Goal: Register for event/course

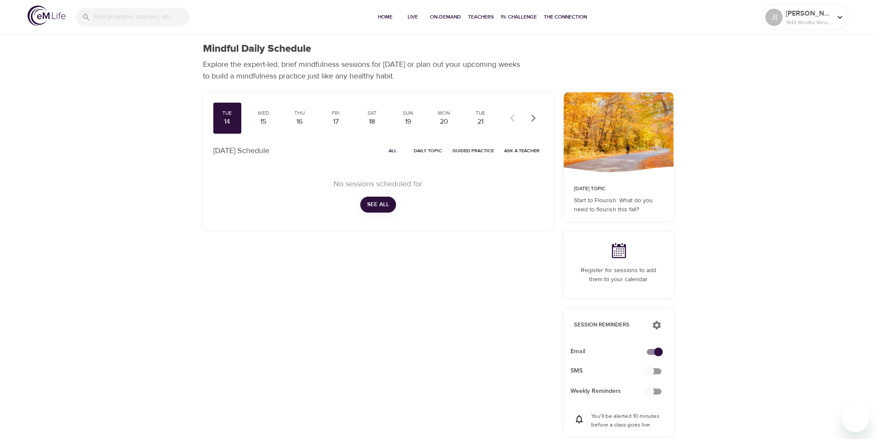
click at [537, 118] on icon "button" at bounding box center [533, 118] width 9 height 9
click at [455, 121] on div "Sun 2" at bounding box center [444, 118] width 28 height 31
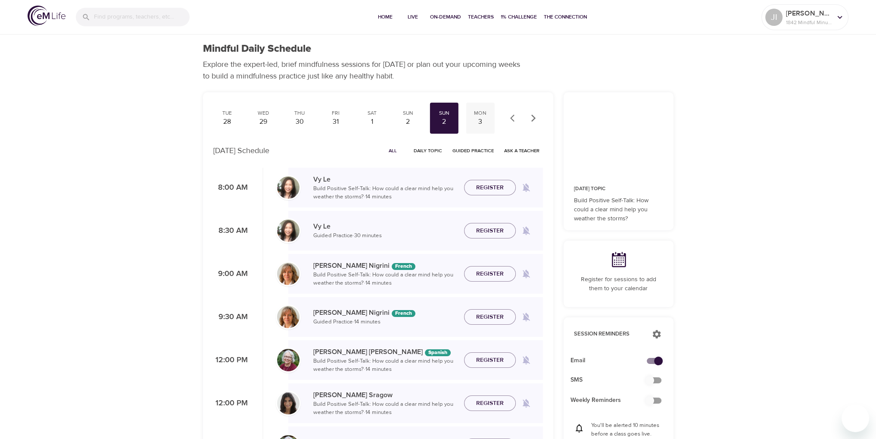
click at [486, 121] on div "3" at bounding box center [481, 122] width 22 height 10
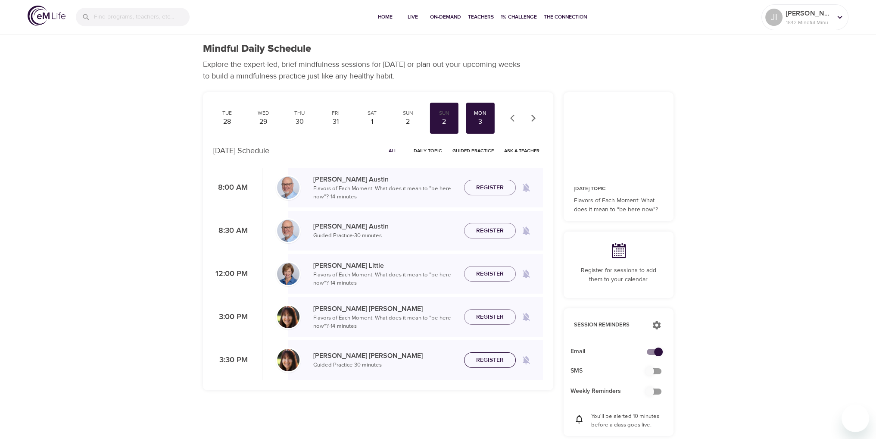
click at [483, 367] on button "Register" at bounding box center [490, 360] width 52 height 16
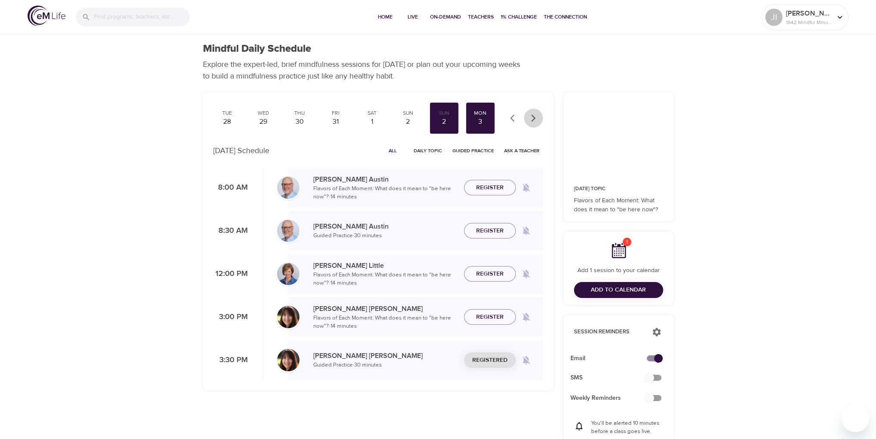
click at [532, 118] on icon "button" at bounding box center [533, 118] width 9 height 9
click at [268, 120] on div "4" at bounding box center [263, 122] width 22 height 10
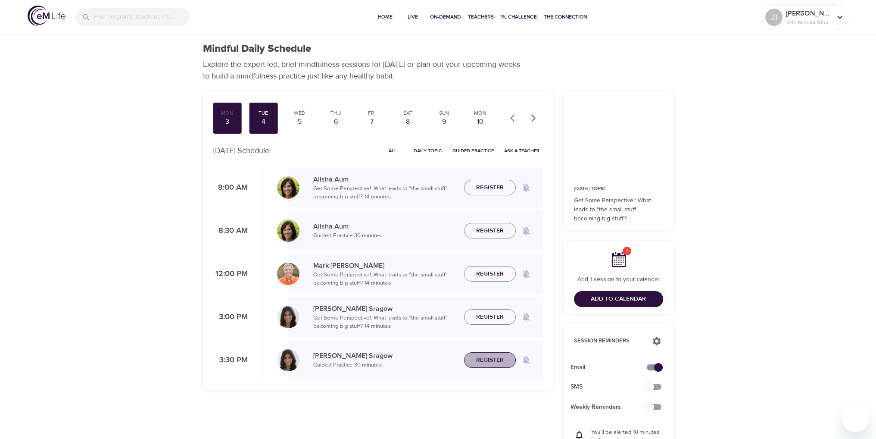
click at [500, 355] on span "Register" at bounding box center [490, 360] width 28 height 11
click at [307, 121] on div "5" at bounding box center [300, 122] width 22 height 10
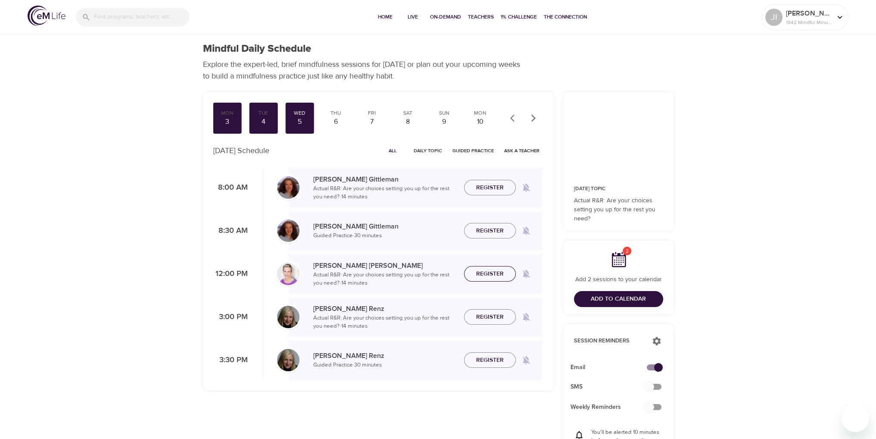
click at [495, 274] on span "Register" at bounding box center [490, 273] width 28 height 11
click at [486, 359] on span "Register" at bounding box center [490, 360] width 28 height 11
click at [336, 119] on div "6" at bounding box center [336, 122] width 22 height 10
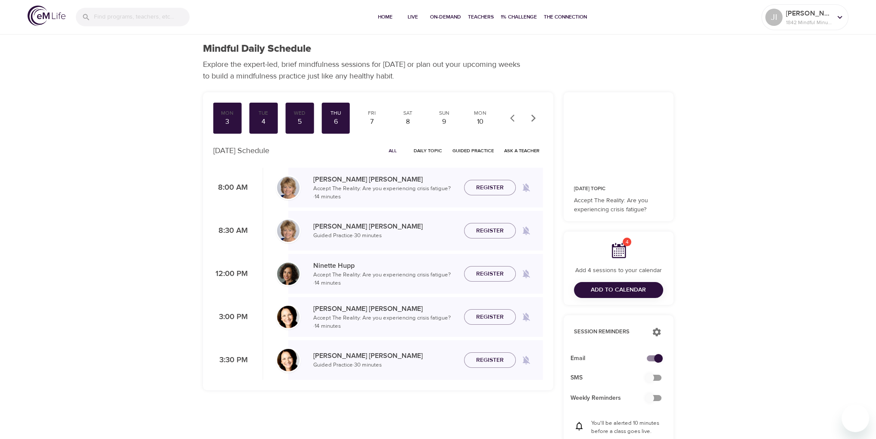
click at [485, 273] on span "Register" at bounding box center [490, 273] width 28 height 11
click at [487, 359] on span "Register" at bounding box center [490, 360] width 28 height 11
click at [360, 124] on div "Fri 7" at bounding box center [372, 118] width 28 height 31
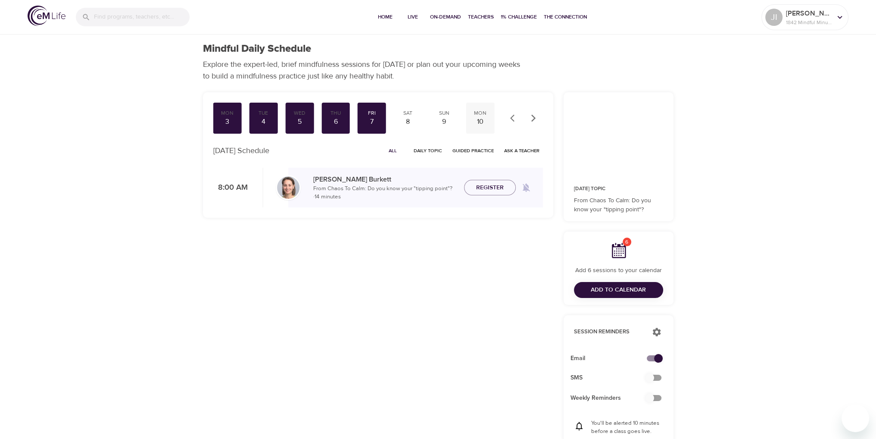
click at [479, 116] on div "Mon" at bounding box center [481, 112] width 22 height 7
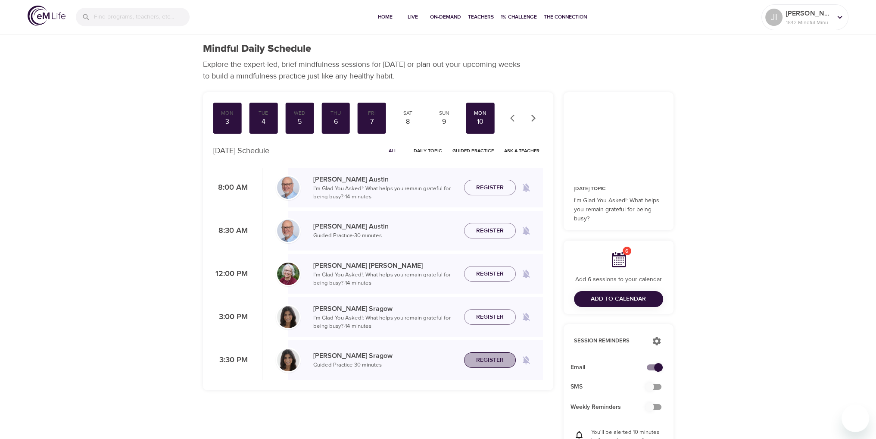
click at [498, 360] on span "Register" at bounding box center [490, 360] width 28 height 11
click at [532, 122] on button "button" at bounding box center [533, 118] width 19 height 19
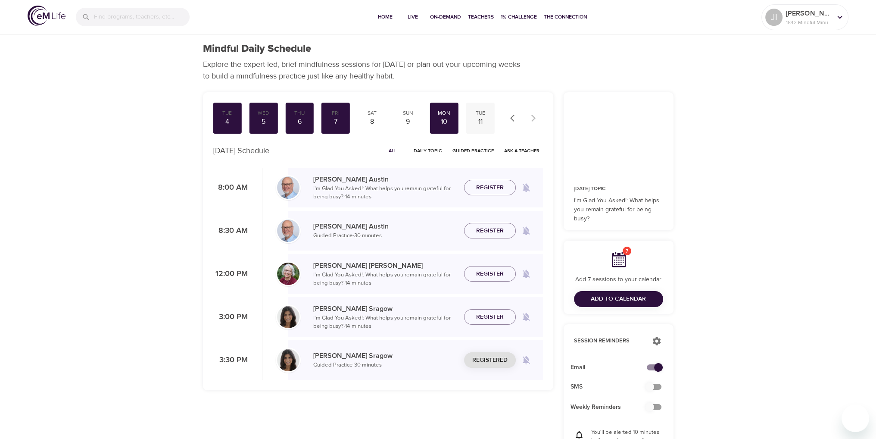
click at [486, 120] on div "11" at bounding box center [481, 122] width 22 height 10
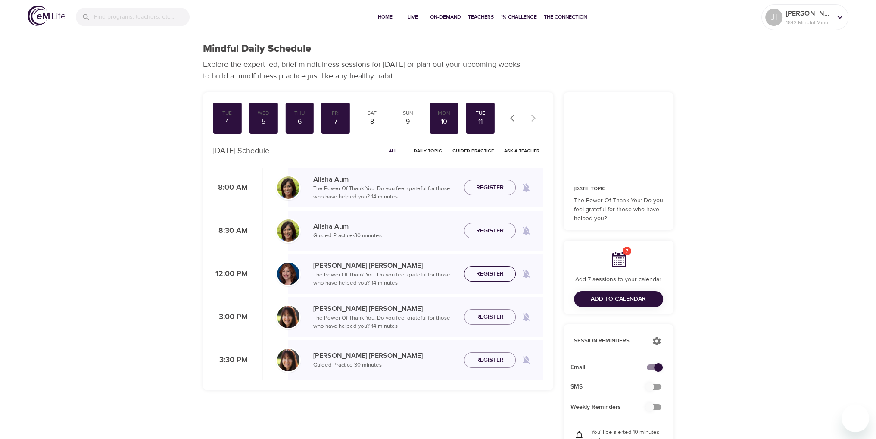
click at [495, 269] on span "Register" at bounding box center [490, 273] width 28 height 11
click at [499, 360] on span "Register" at bounding box center [490, 360] width 28 height 11
click at [619, 300] on span "Add to Calendar" at bounding box center [618, 298] width 55 height 11
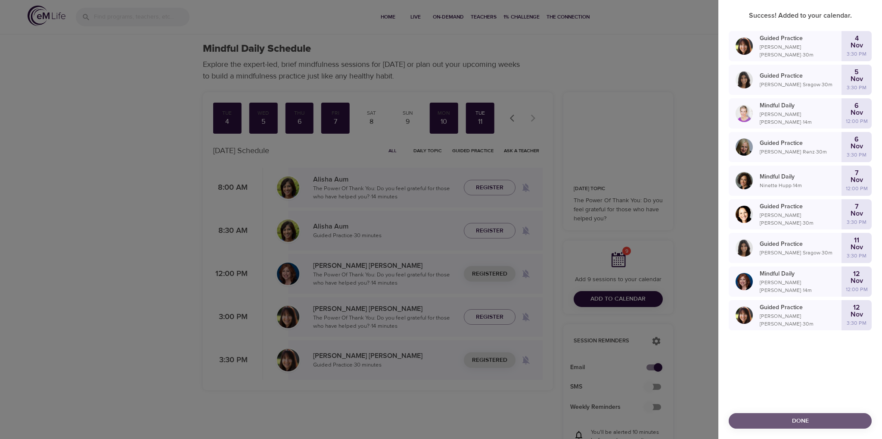
click at [760, 417] on span "Done" at bounding box center [800, 420] width 129 height 11
